Goal: Task Accomplishment & Management: Manage account settings

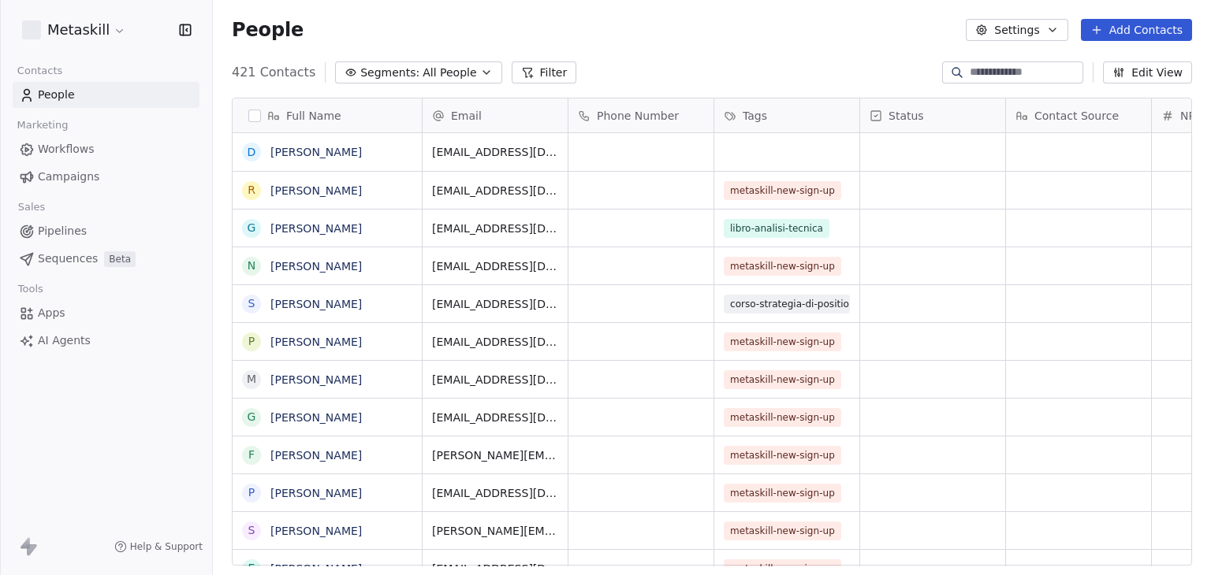
scroll to position [493, 985]
click at [90, 151] on span "Workflows" at bounding box center [66, 149] width 57 height 17
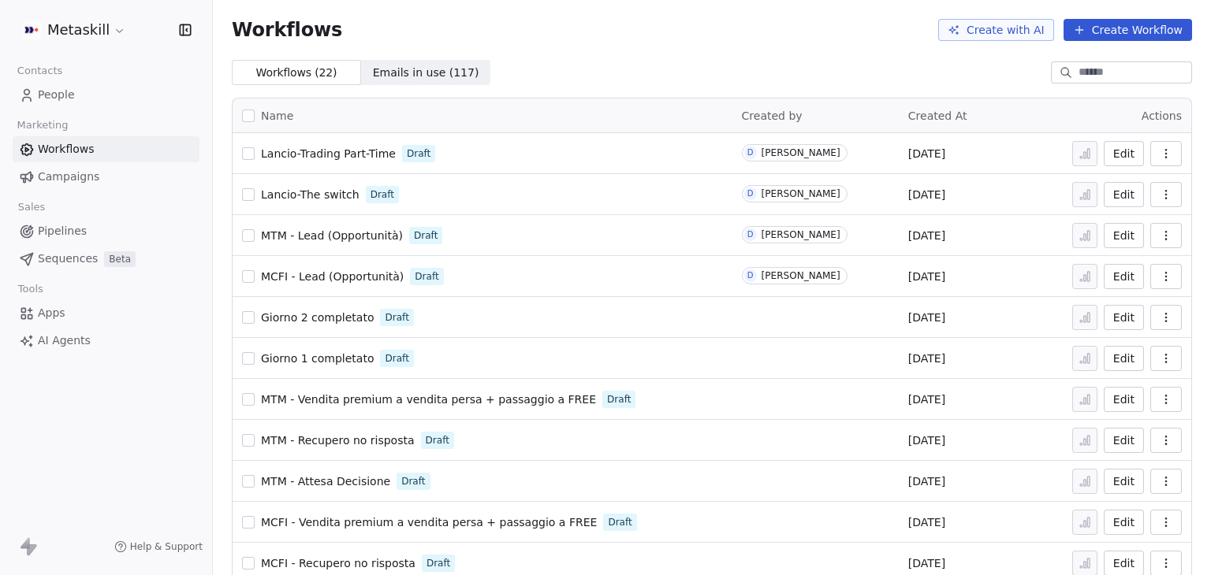
click at [94, 30] on html "Metaskill Contacts People Marketing Workflows Campaigns Sales Pipelines Sequenc…" at bounding box center [605, 287] width 1211 height 575
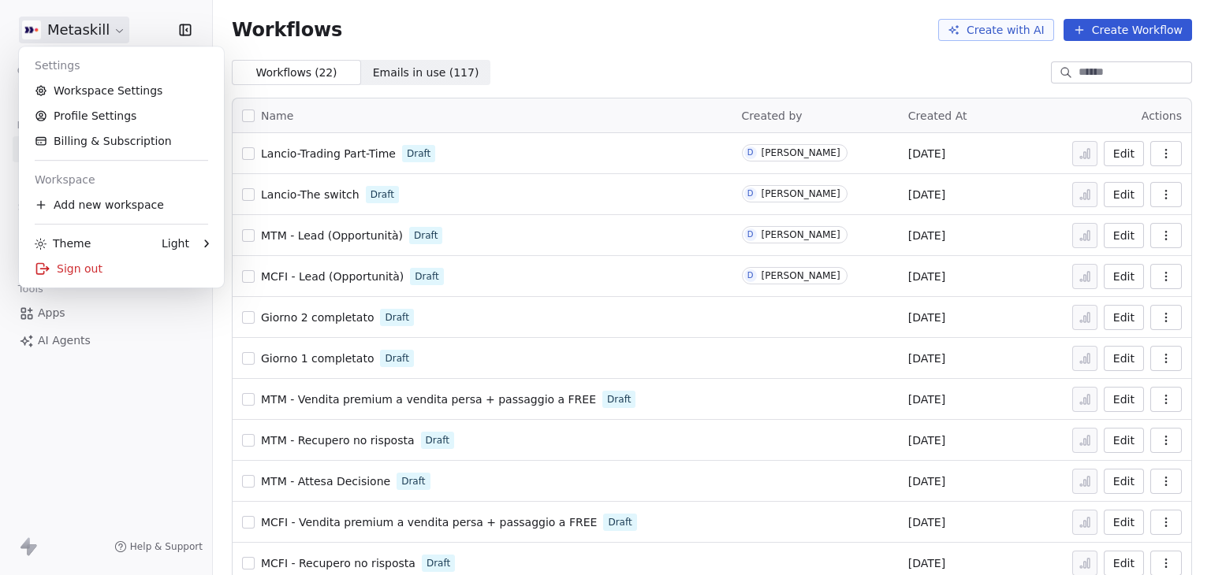
click at [662, 52] on html "Metaskill Contacts People Marketing Workflows Campaigns Sales Pipelines Sequenc…" at bounding box center [605, 287] width 1211 height 575
click at [76, 32] on html "Metaskill Contacts People Marketing Workflows Campaigns Sales Pipelines Sequenc…" at bounding box center [605, 287] width 1211 height 575
click at [56, 275] on div "Sign out" at bounding box center [121, 268] width 192 height 25
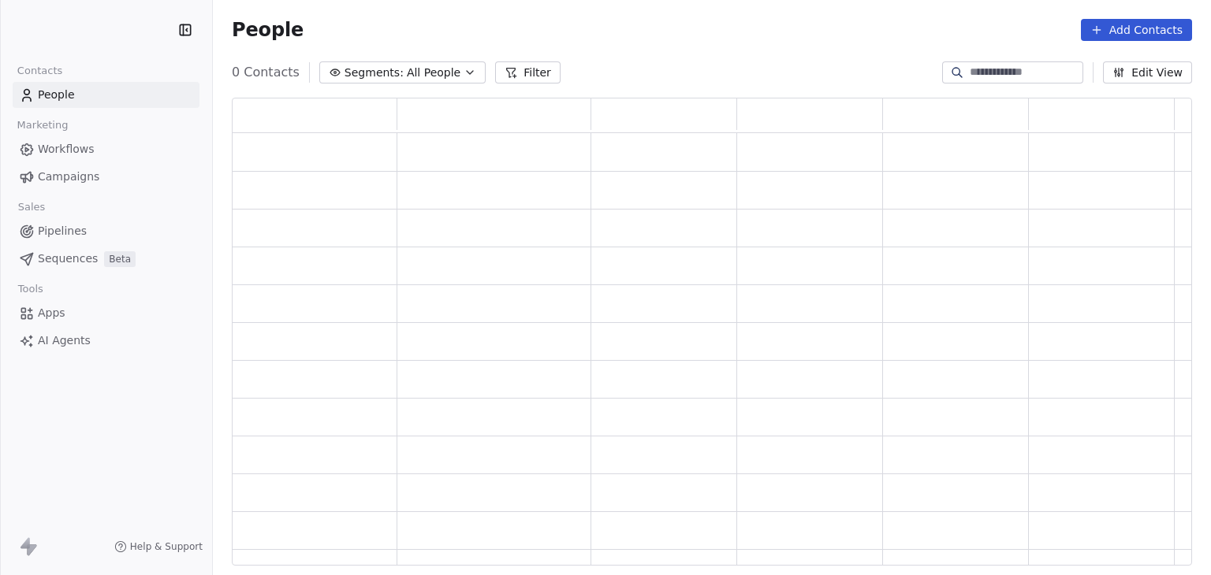
scroll to position [456, 948]
